Goal: Information Seeking & Learning: Find specific page/section

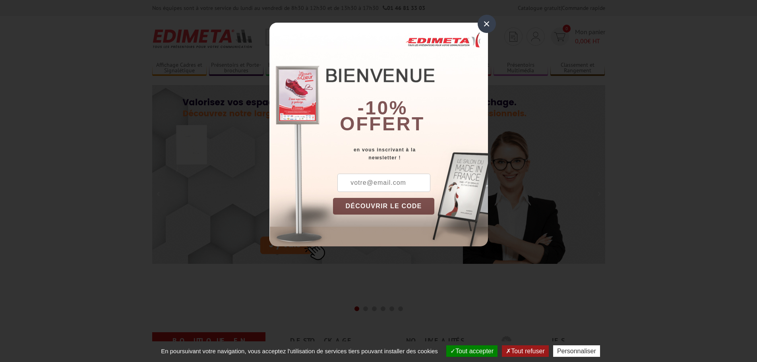
click at [487, 20] on div "×" at bounding box center [487, 24] width 18 height 18
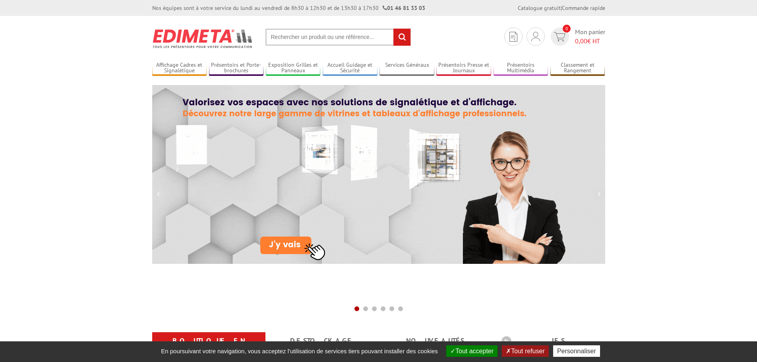
click at [534, 356] on button "Tout refuser" at bounding box center [525, 351] width 46 height 12
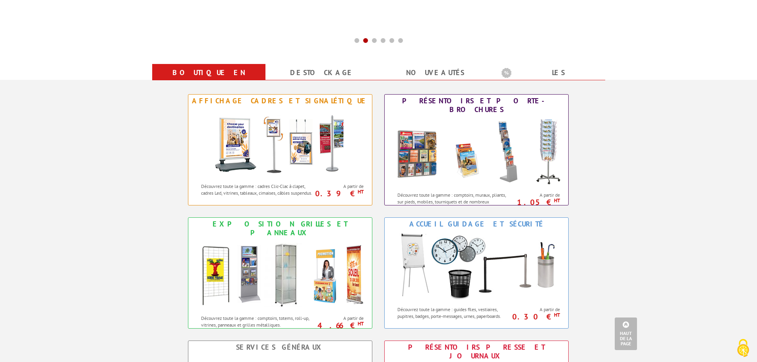
scroll to position [278, 0]
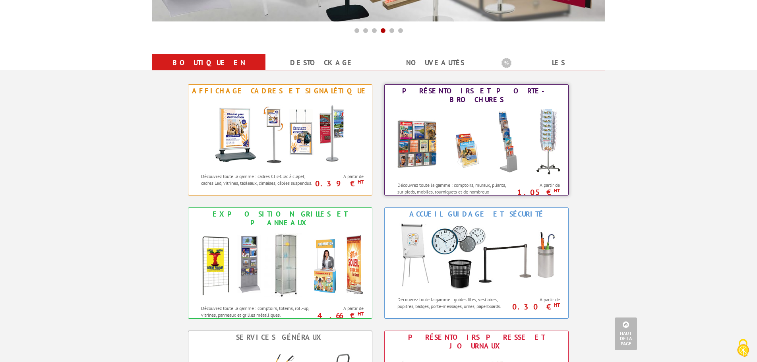
click at [505, 151] on img at bounding box center [476, 142] width 175 height 72
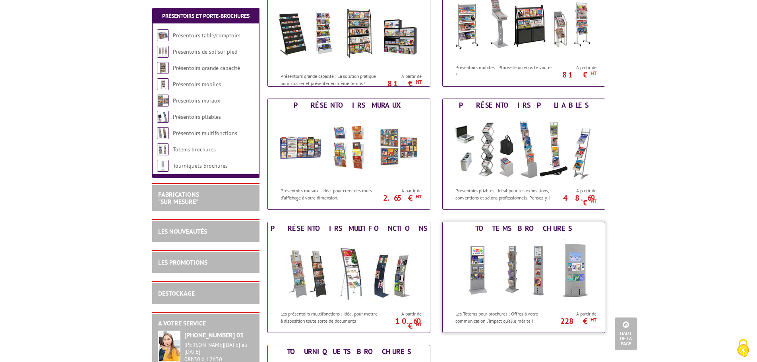
scroll to position [278, 0]
click at [531, 104] on div "Présentoirs pliables" at bounding box center [524, 105] width 158 height 9
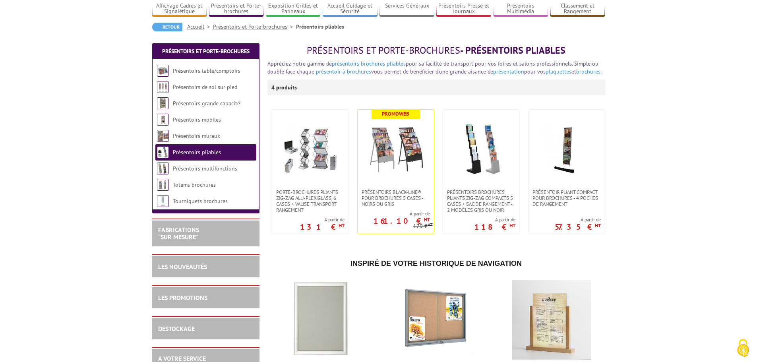
scroll to position [79, 0]
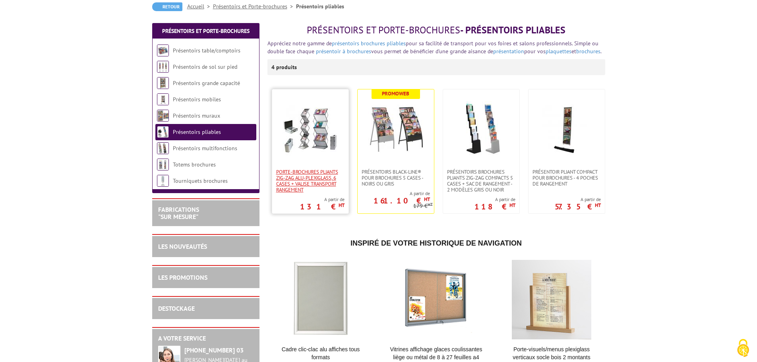
click at [323, 176] on span "Porte-Brochures pliants ZIG-ZAG Alu-Plexiglass, 6 cases + valise transport rang…" at bounding box center [310, 181] width 68 height 24
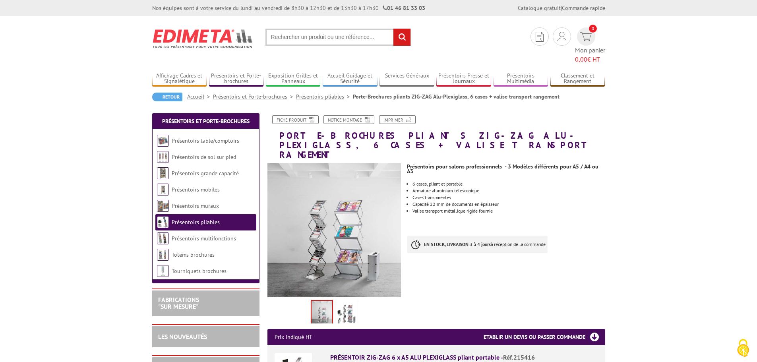
click at [329, 36] on input "text" at bounding box center [337, 37] width 145 height 17
type input "meuble grainotheque"
click at [393, 29] on input "rechercher" at bounding box center [401, 37] width 17 height 17
